Goal: Transaction & Acquisition: Purchase product/service

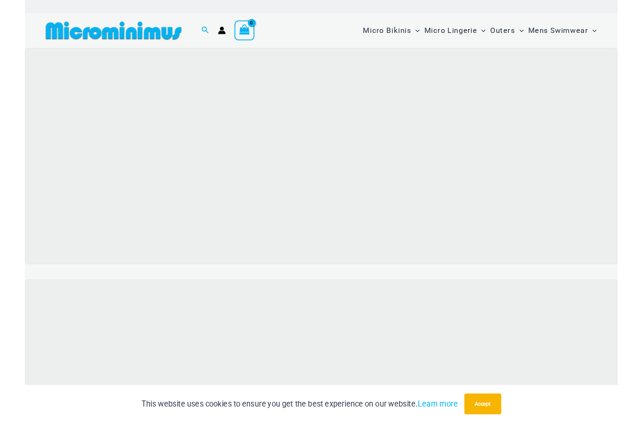
scroll to position [58, 0]
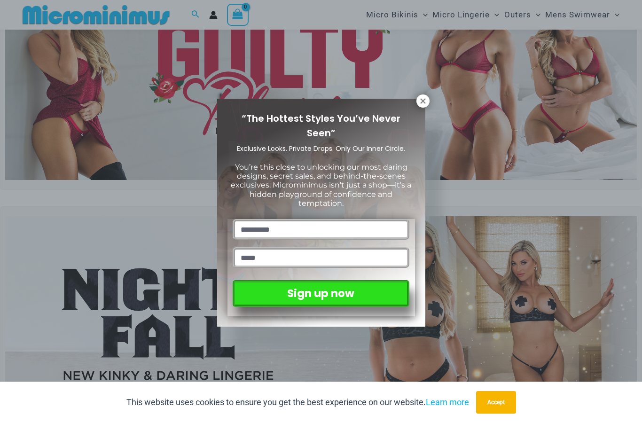
click at [420, 109] on div "“The Hottest Styles You’ve Never Seen” Exclusive Looks. Private Drops. Only Our…" at bounding box center [321, 213] width 208 height 228
click at [421, 98] on icon at bounding box center [423, 101] width 8 height 8
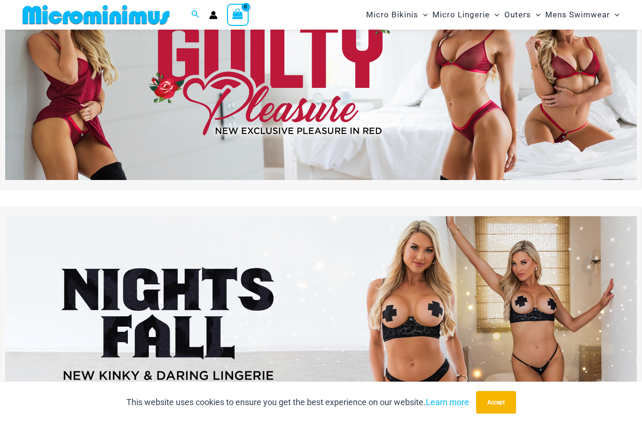
click at [399, 15] on span "Micro Bikinis" at bounding box center [392, 15] width 52 height 24
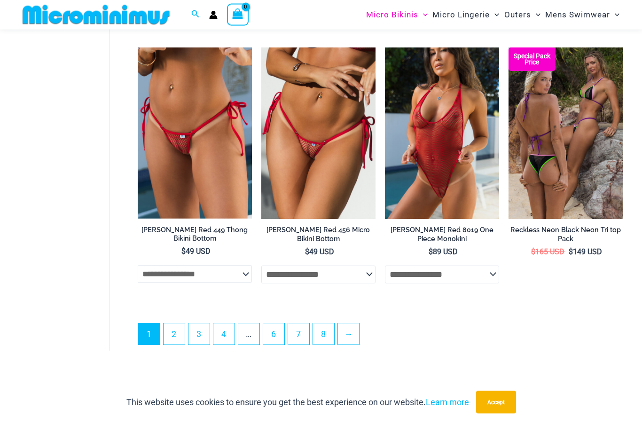
scroll to position [2132, 0]
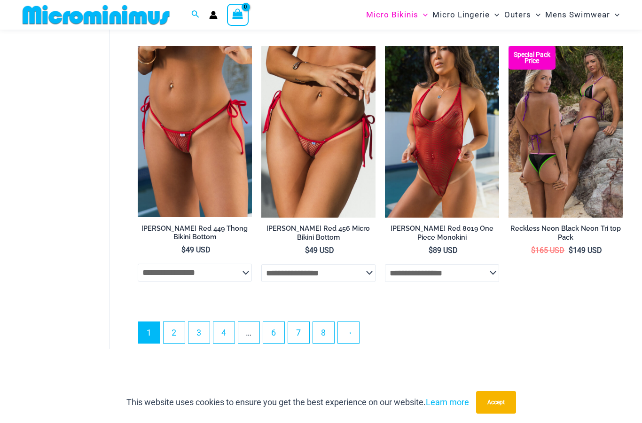
click at [173, 329] on link "2" at bounding box center [174, 332] width 21 height 21
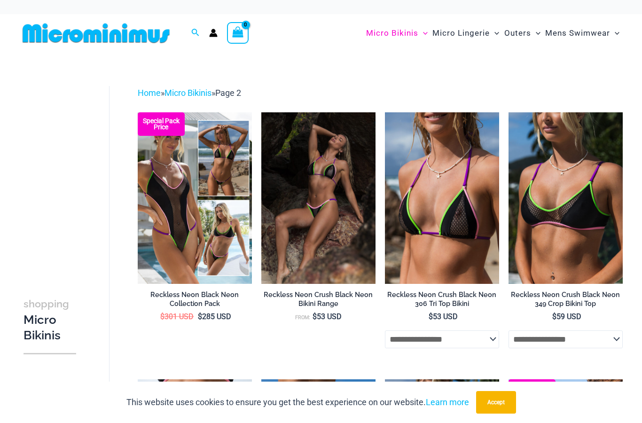
click at [405, 31] on span "Micro Bikinis" at bounding box center [392, 33] width 52 height 24
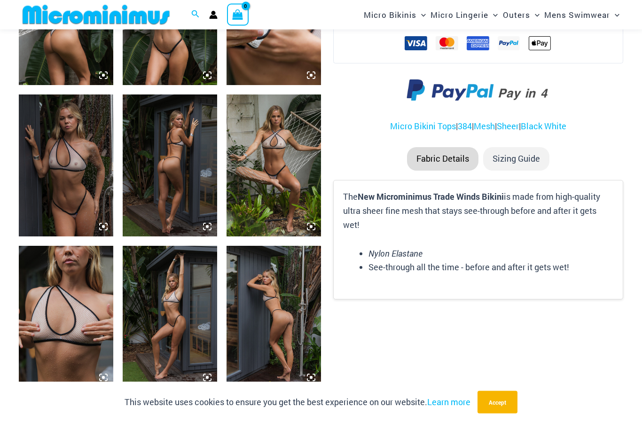
scroll to position [606, 0]
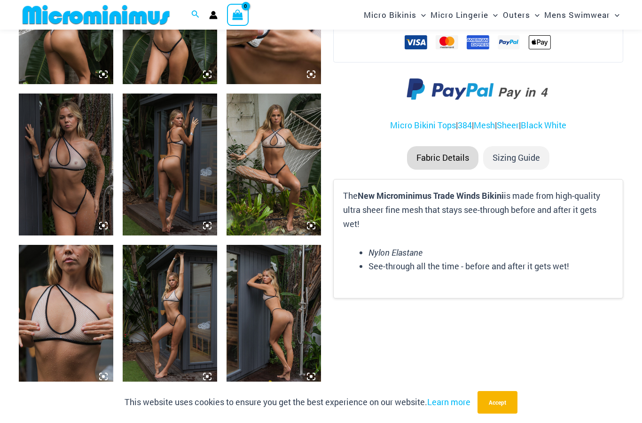
click at [158, 140] on img at bounding box center [170, 165] width 94 height 142
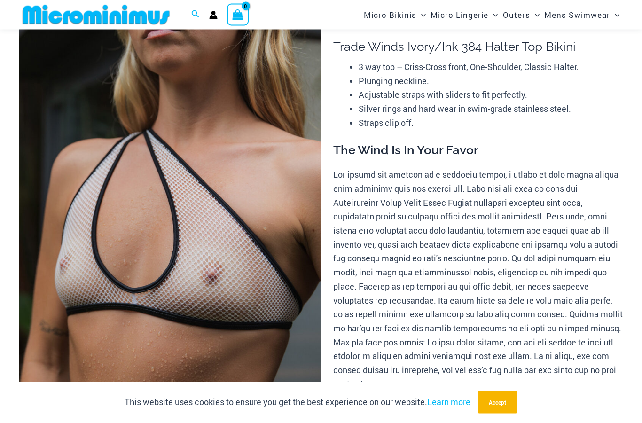
scroll to position [0, 0]
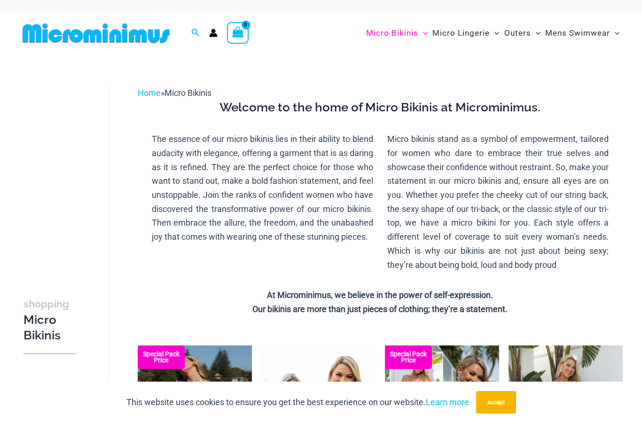
click at [403, 35] on span "Micro Bikinis" at bounding box center [392, 33] width 52 height 24
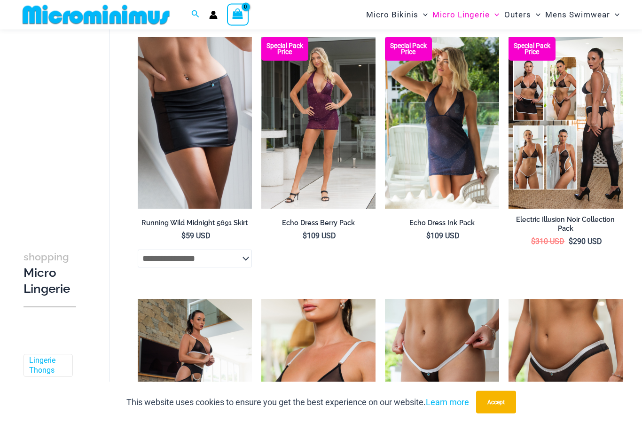
scroll to position [1200, 0]
click at [138, 37] on img at bounding box center [138, 37] width 0 height 0
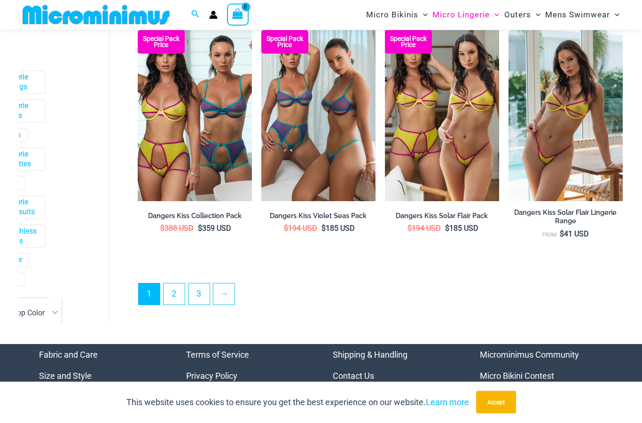
scroll to position [2003, 0]
click at [183, 294] on link "2" at bounding box center [174, 293] width 21 height 21
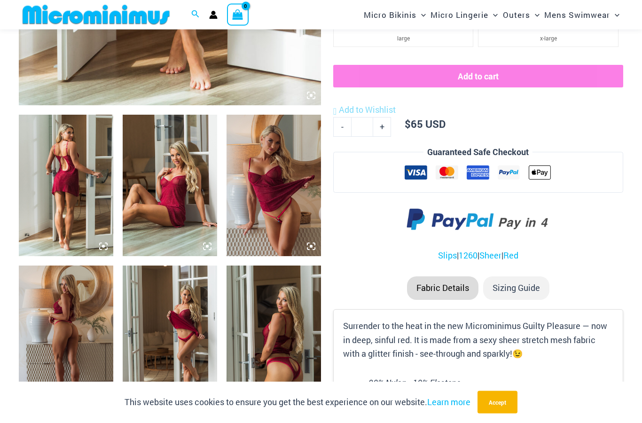
click at [75, 149] on img at bounding box center [66, 186] width 94 height 142
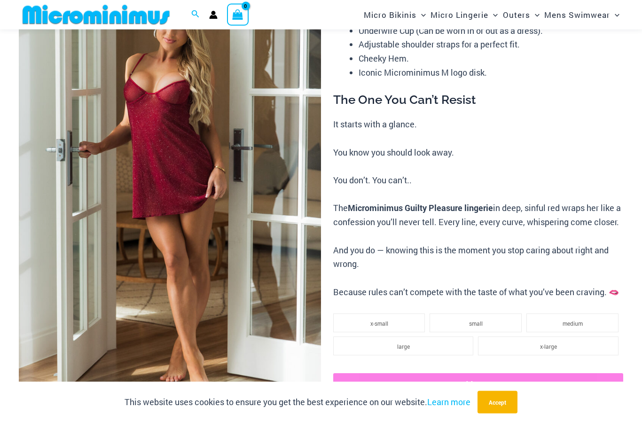
scroll to position [71, 0]
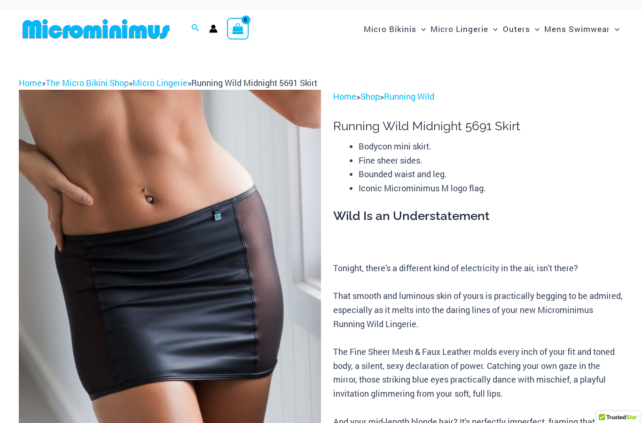
scroll to position [4, 0]
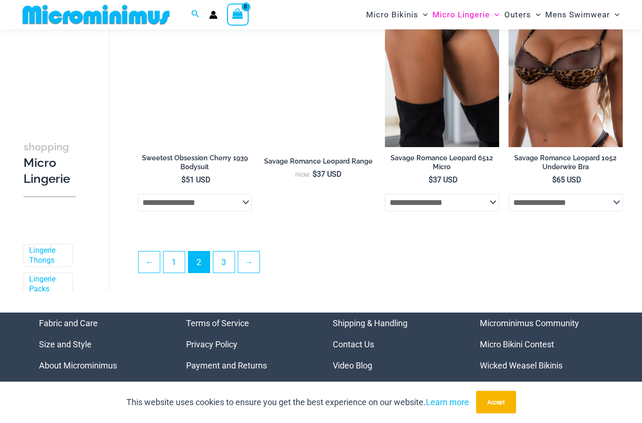
scroll to position [1990, 0]
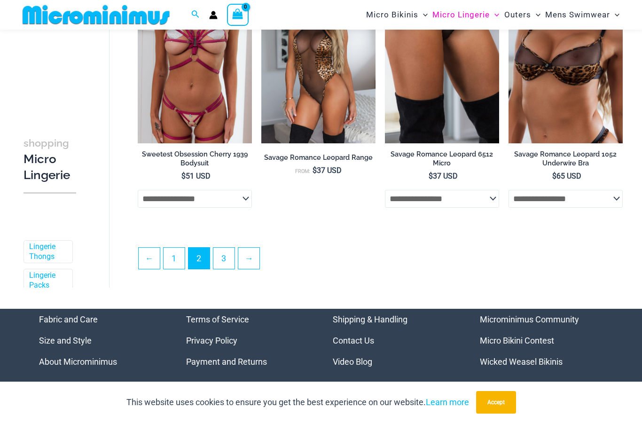
click at [232, 269] on link "3" at bounding box center [223, 258] width 21 height 21
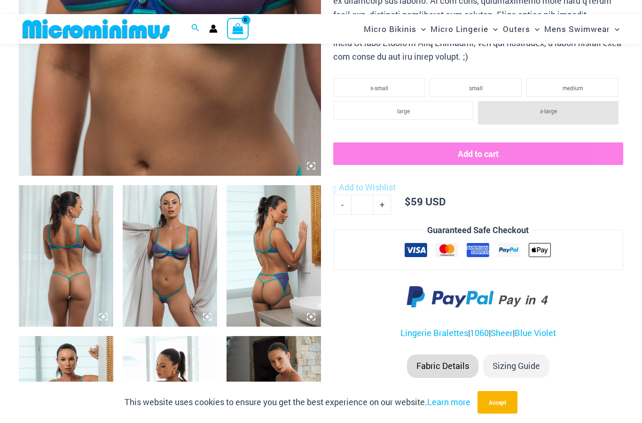
scroll to position [409, 0]
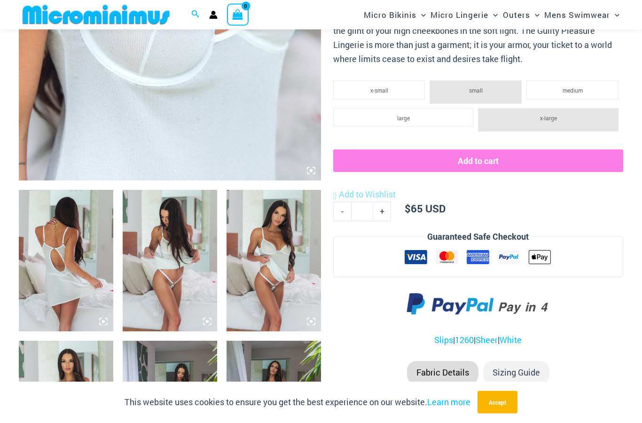
click at [79, 211] on img at bounding box center [66, 261] width 94 height 142
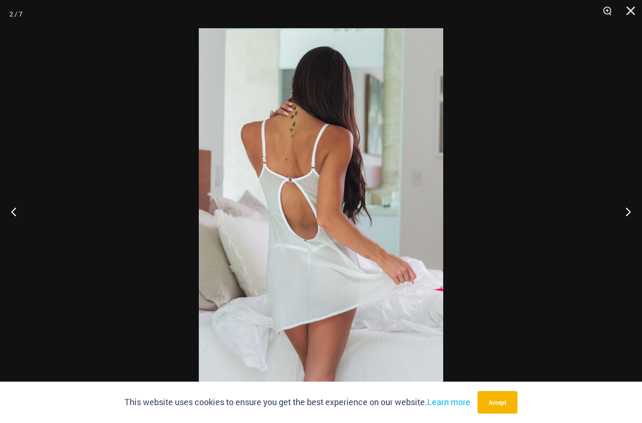
click at [580, 215] on div at bounding box center [321, 211] width 642 height 423
click at [602, 211] on div at bounding box center [321, 211] width 642 height 423
click at [624, 214] on button "Next" at bounding box center [624, 211] width 35 height 47
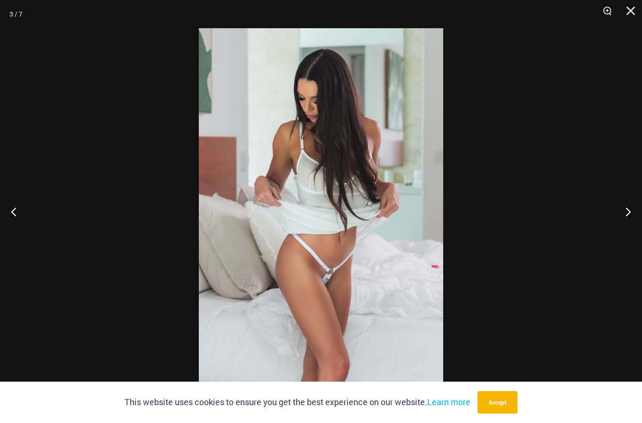
click at [625, 216] on button "Next" at bounding box center [624, 211] width 35 height 47
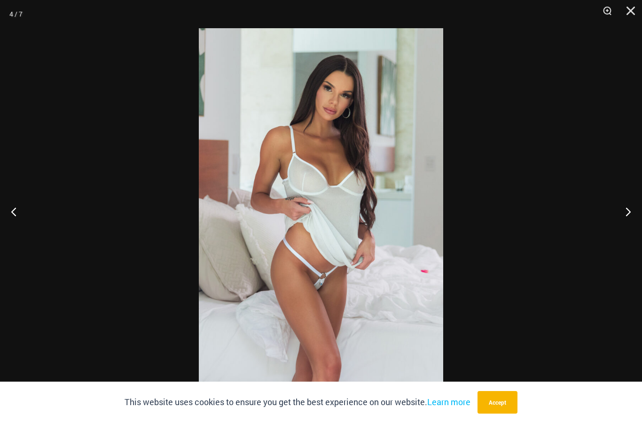
click at [628, 211] on button "Next" at bounding box center [624, 211] width 35 height 47
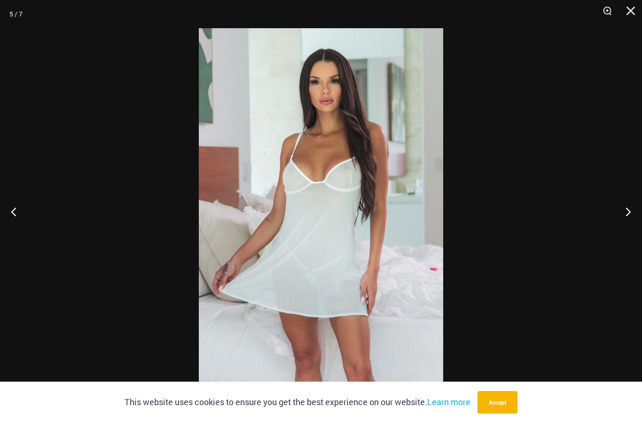
click at [629, 208] on button "Next" at bounding box center [624, 211] width 35 height 47
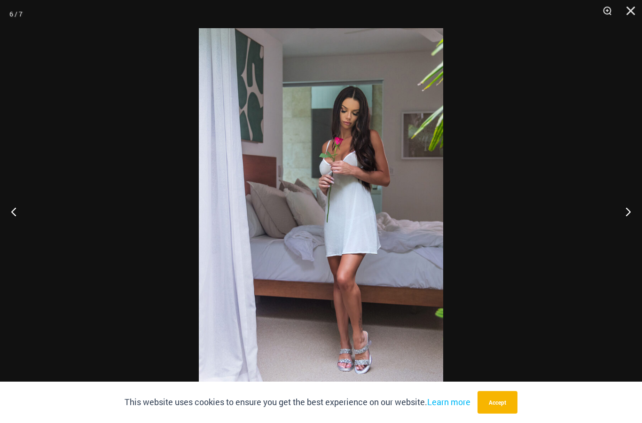
click at [629, 209] on button "Next" at bounding box center [624, 211] width 35 height 47
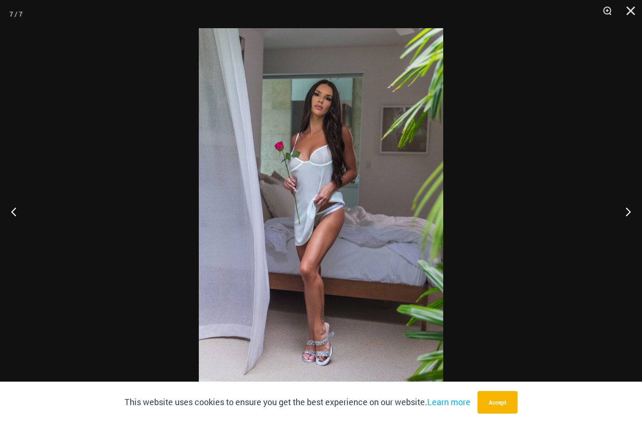
click at [632, 212] on button "Next" at bounding box center [624, 211] width 35 height 47
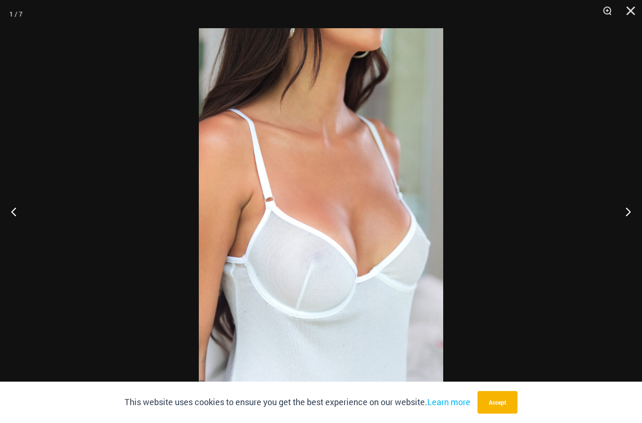
click at [628, 215] on button "Next" at bounding box center [624, 211] width 35 height 47
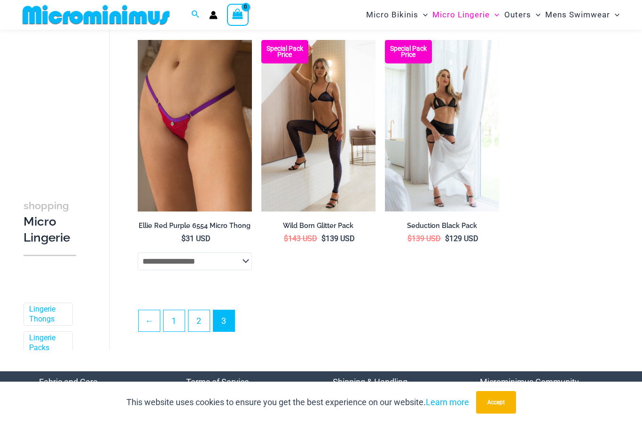
scroll to position [566, 0]
